Goal: Task Accomplishment & Management: Manage account settings

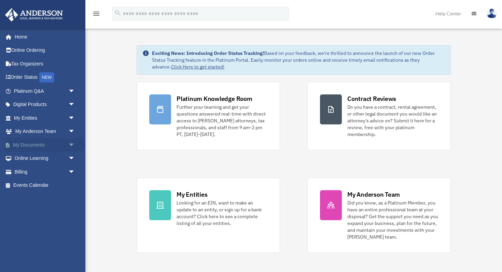
click at [47, 145] on link "My Documents arrow_drop_down" at bounding box center [45, 145] width 81 height 14
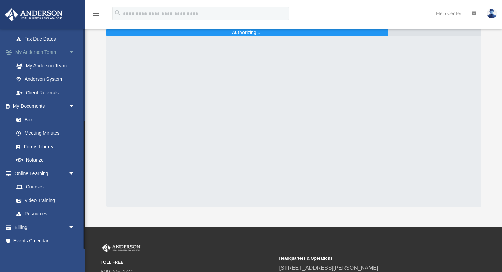
scroll to position [42, 0]
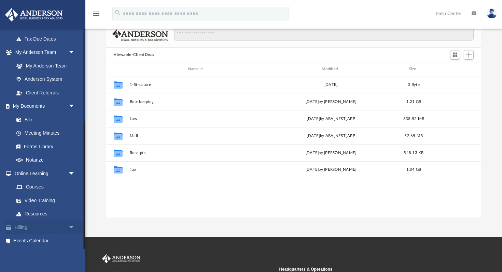
click at [29, 227] on link "Billing arrow_drop_down" at bounding box center [45, 228] width 81 height 14
click at [19, 228] on link "Billing arrow_drop_down" at bounding box center [45, 228] width 81 height 14
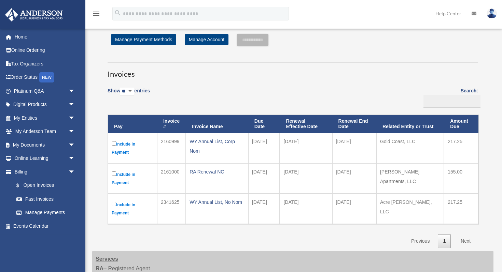
scroll to position [8, 0]
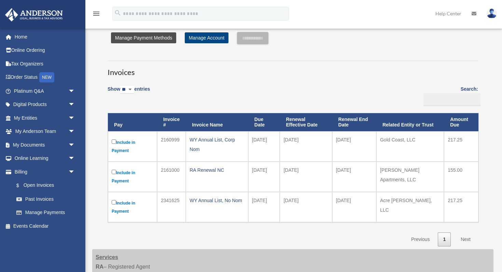
click at [161, 37] on link "Manage Payment Methods" at bounding box center [143, 37] width 65 height 11
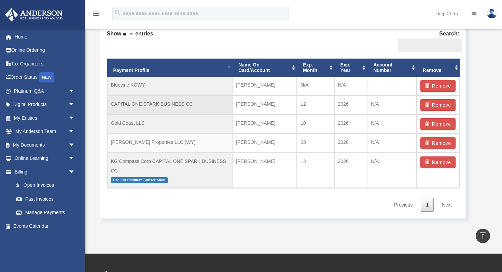
scroll to position [430, 0]
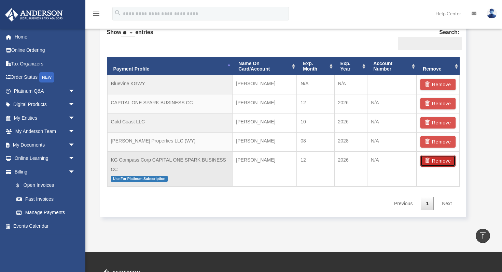
click at [437, 160] on button "Remove" at bounding box center [437, 161] width 35 height 12
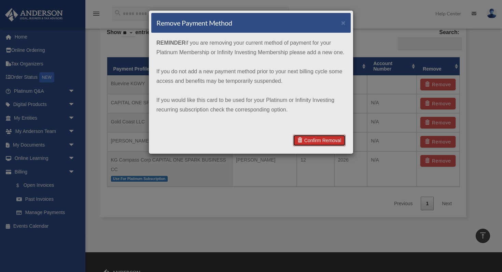
click at [321, 140] on link "Confirm Removal" at bounding box center [319, 141] width 53 height 12
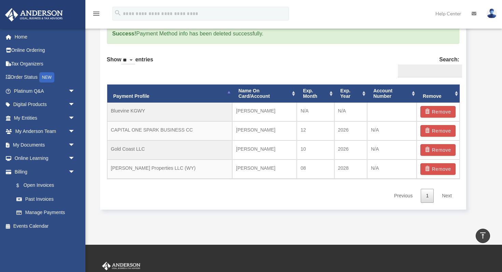
click at [448, 198] on link "Next" at bounding box center [446, 196] width 20 height 14
click at [445, 197] on link "Next" at bounding box center [446, 196] width 20 height 14
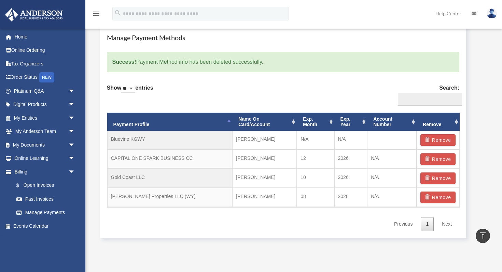
scroll to position [400, 0]
